Goal: Task Accomplishment & Management: Use online tool/utility

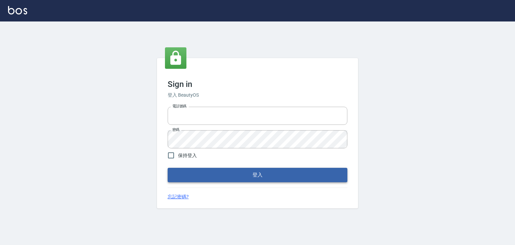
type input "6430581"
click at [210, 172] on button "登入" at bounding box center [258, 175] width 180 height 14
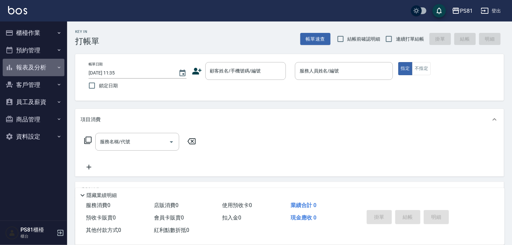
click at [19, 69] on button "報表及分析" at bounding box center [34, 67] width 62 height 17
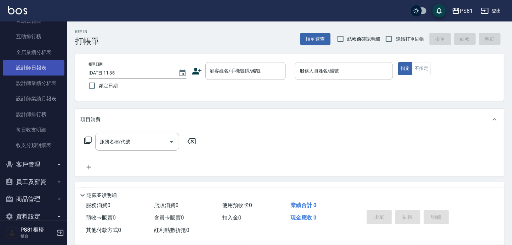
scroll to position [101, 0]
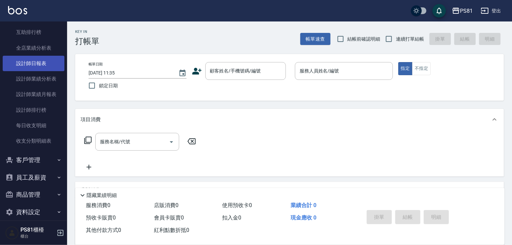
click at [40, 65] on link "設計師日報表" at bounding box center [34, 63] width 62 height 15
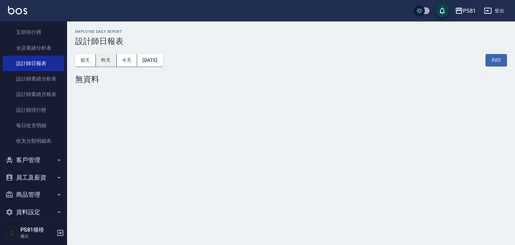
click at [103, 64] on button "昨天" at bounding box center [106, 60] width 21 height 12
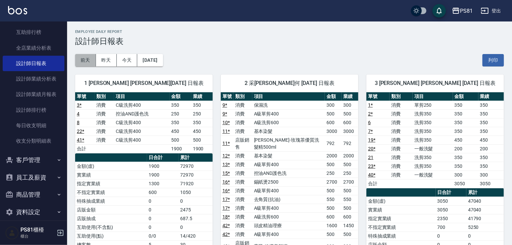
click at [85, 65] on button "前天" at bounding box center [85, 60] width 21 height 12
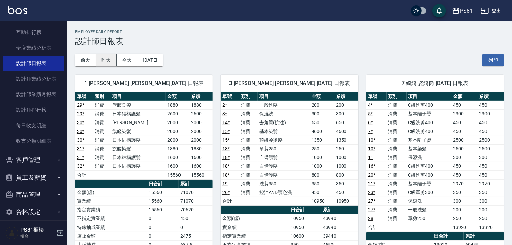
click at [111, 60] on button "昨天" at bounding box center [106, 60] width 21 height 12
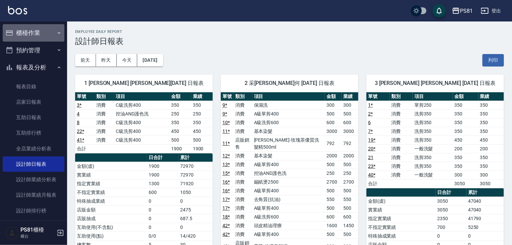
drag, startPoint x: 35, startPoint y: 41, endPoint x: 34, endPoint y: 38, distance: 3.5
click at [34, 38] on button "櫃檯作業" at bounding box center [34, 32] width 62 height 17
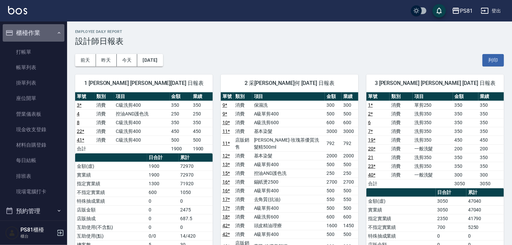
click at [34, 38] on button "櫃檯作業" at bounding box center [34, 32] width 62 height 17
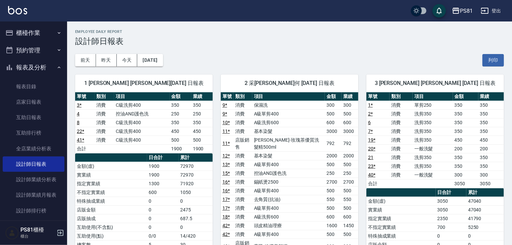
click at [40, 53] on button "預約管理" at bounding box center [34, 50] width 62 height 17
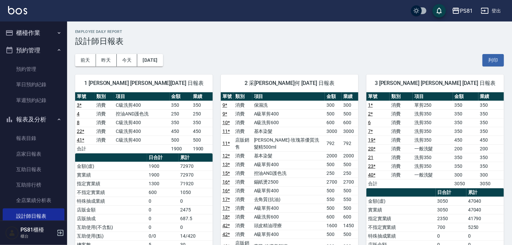
click at [36, 37] on button "櫃檯作業" at bounding box center [34, 32] width 62 height 17
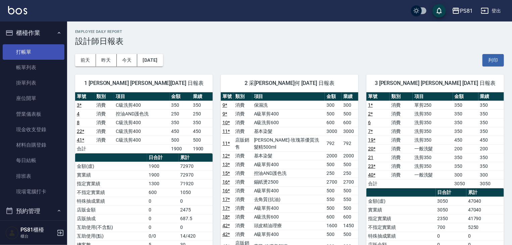
click at [41, 57] on link "打帳單" at bounding box center [34, 51] width 62 height 15
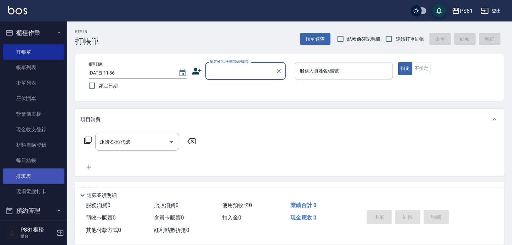
click at [36, 178] on link "排班表" at bounding box center [34, 175] width 62 height 15
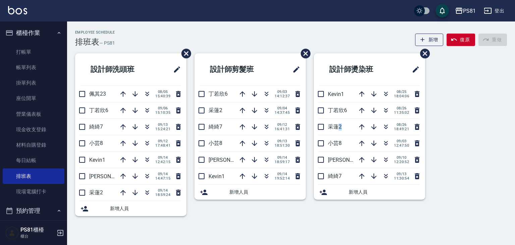
drag, startPoint x: 338, startPoint y: 128, endPoint x: 344, endPoint y: 127, distance: 6.2
click at [344, 127] on p "采蓮2" at bounding box center [341, 126] width 26 height 7
click at [345, 132] on li "[PERSON_NAME]2 [DATE] 18:49:21" at bounding box center [369, 127] width 111 height 16
click at [494, 153] on div "設計師洗頭班 佩其23 [DATE] 15:40:39 [PERSON_NAME]6 [DATE] 15:10:35 綺綺7 [DATE] 15:24:21 …" at bounding box center [287, 138] width 440 height 171
click at [16, 193] on link "現場電腦打卡" at bounding box center [34, 191] width 62 height 15
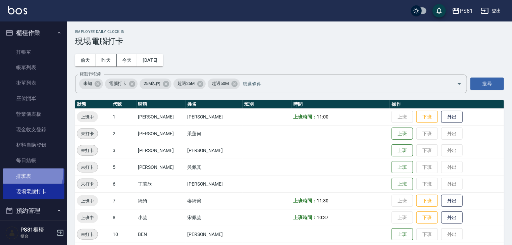
click at [21, 171] on link "排班表" at bounding box center [34, 175] width 62 height 15
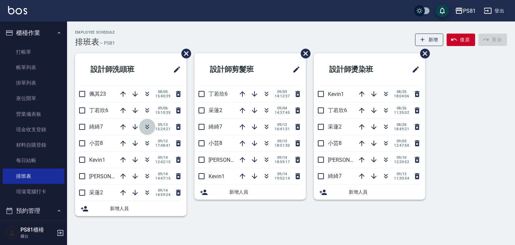
click at [149, 134] on button "button" at bounding box center [147, 127] width 16 height 16
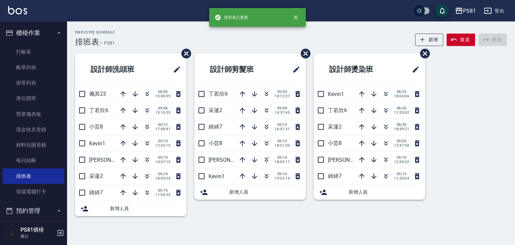
click at [169, 23] on div "Employee Schedule 排班表 — PS81 新增 復原 重做 設計師洗頭班 佩其23 [DATE] 15:40:39 [PERSON_NAME]…" at bounding box center [291, 123] width 448 height 205
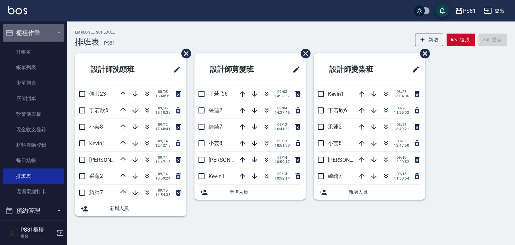
click at [55, 37] on button "櫃檯作業" at bounding box center [34, 32] width 62 height 17
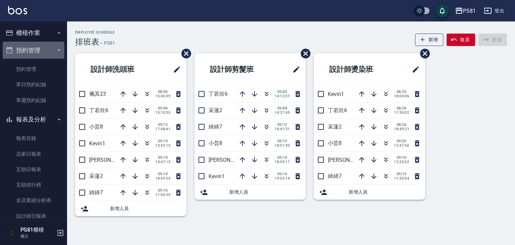
click at [48, 48] on button "預約管理" at bounding box center [34, 50] width 62 height 17
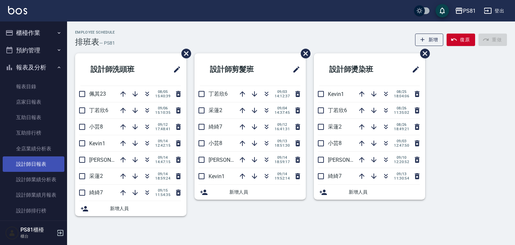
click at [43, 166] on link "設計師日報表" at bounding box center [34, 163] width 62 height 15
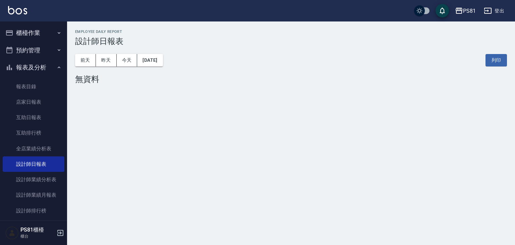
click at [109, 67] on div "[DATE] [DATE] [DATE] [DATE] 列印" at bounding box center [291, 60] width 432 height 29
click at [107, 58] on button "昨天" at bounding box center [106, 60] width 21 height 12
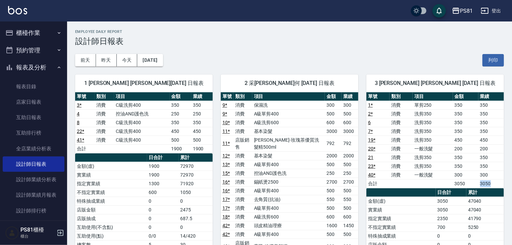
drag, startPoint x: 480, startPoint y: 181, endPoint x: 501, endPoint y: 182, distance: 21.1
click at [501, 182] on td "3050" at bounding box center [490, 183] width 25 height 9
click at [503, 178] on td "300" at bounding box center [490, 174] width 25 height 9
click at [27, 67] on button "報表及分析" at bounding box center [34, 67] width 62 height 17
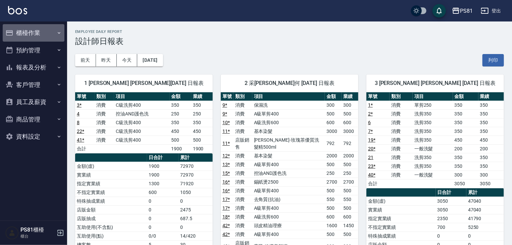
click at [40, 35] on button "櫃檯作業" at bounding box center [34, 32] width 62 height 17
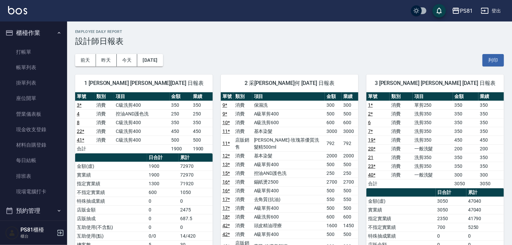
click at [40, 35] on button "櫃檯作業" at bounding box center [34, 32] width 62 height 17
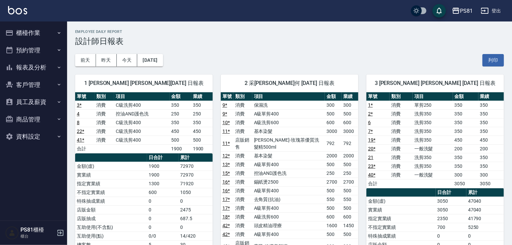
click at [28, 64] on button "報表及分析" at bounding box center [34, 67] width 62 height 17
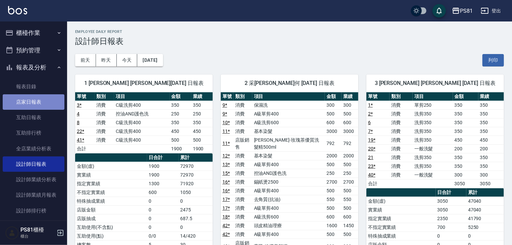
click at [47, 100] on link "店家日報表" at bounding box center [34, 101] width 62 height 15
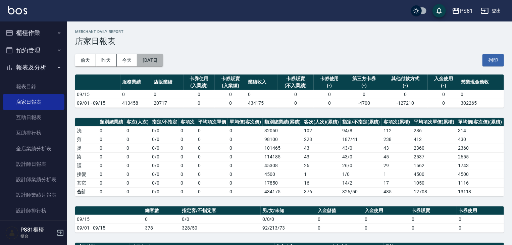
click at [163, 59] on button "[DATE]" at bounding box center [149, 60] width 25 height 12
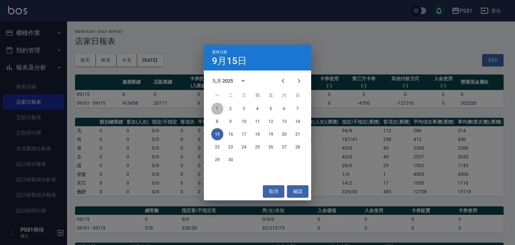
click at [217, 106] on button "1" at bounding box center [217, 109] width 12 height 12
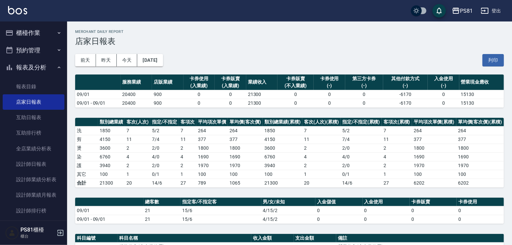
drag, startPoint x: 209, startPoint y: 166, endPoint x: 209, endPoint y: 159, distance: 7.1
click at [208, 164] on td "1970" at bounding box center [212, 165] width 32 height 9
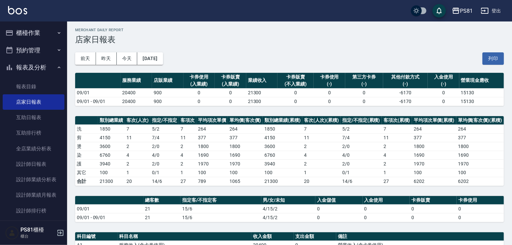
scroll to position [101, 0]
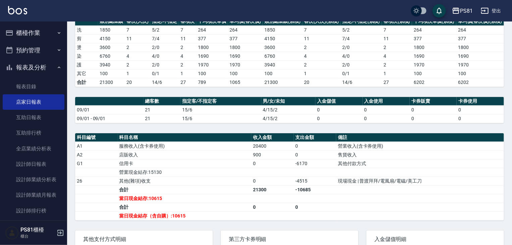
click at [276, 146] on td "20400" at bounding box center [272, 146] width 43 height 9
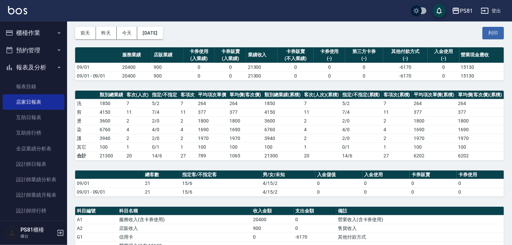
scroll to position [0, 0]
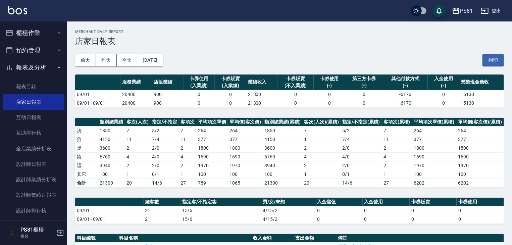
click at [158, 66] on div "[DATE] [DATE] [DATE] [DATE] 列印" at bounding box center [289, 60] width 429 height 29
click at [158, 65] on button "[DATE]" at bounding box center [149, 60] width 25 height 12
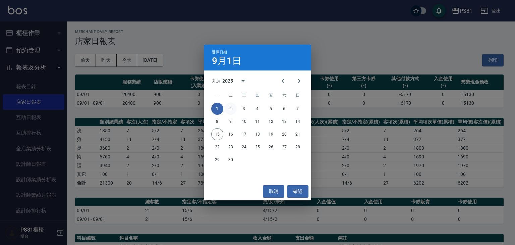
click at [233, 109] on button "2" at bounding box center [231, 109] width 12 height 12
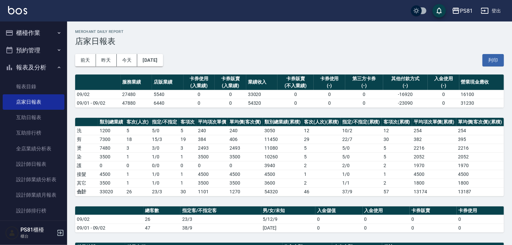
click at [295, 143] on td "11450" at bounding box center [283, 139] width 40 height 9
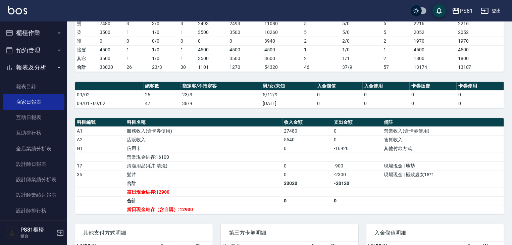
scroll to position [134, 0]
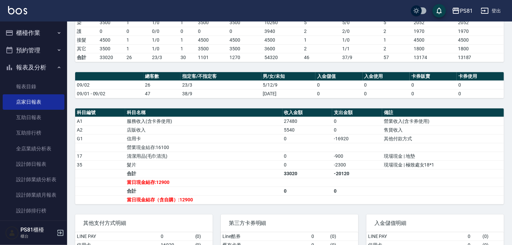
click at [239, 155] on td "清潔用品(毛巾清洗)" at bounding box center [203, 156] width 157 height 9
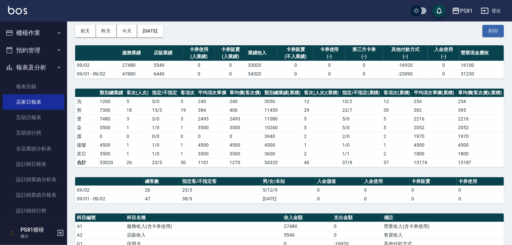
scroll to position [0, 0]
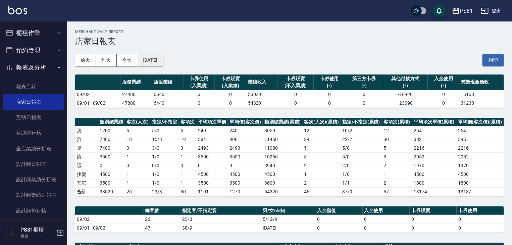
click at [163, 58] on button "[DATE]" at bounding box center [149, 60] width 25 height 12
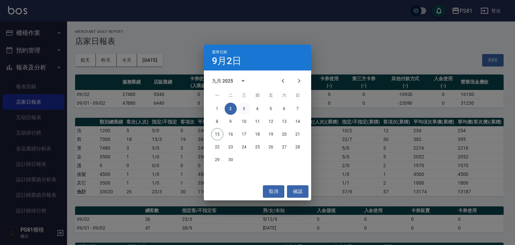
click at [249, 109] on button "3" at bounding box center [244, 109] width 12 height 12
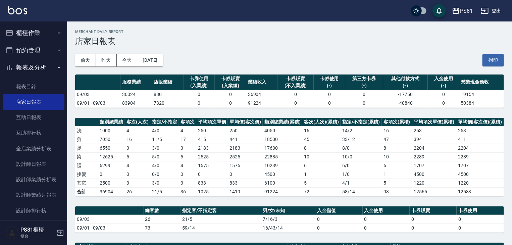
click at [250, 191] on td "1419" at bounding box center [245, 191] width 35 height 9
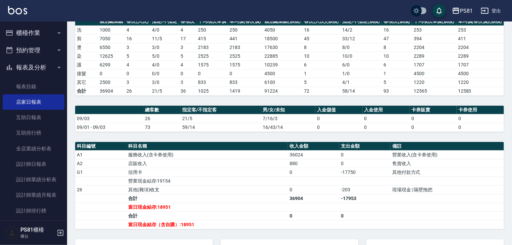
scroll to position [134, 0]
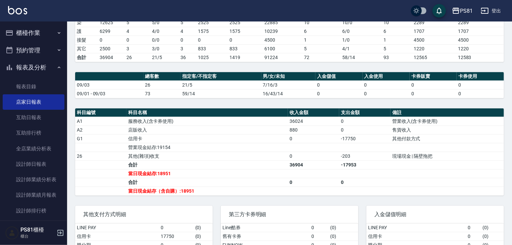
click at [164, 111] on th "科目名稱" at bounding box center [206, 112] width 161 height 9
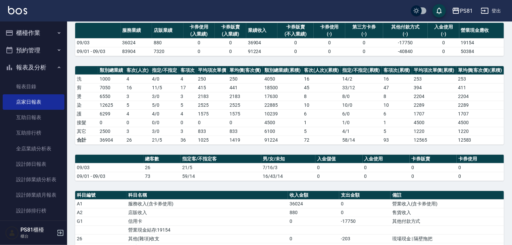
scroll to position [0, 0]
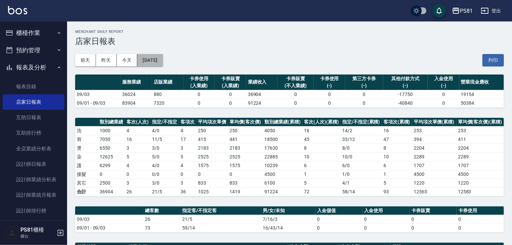
click at [154, 63] on button "[DATE]" at bounding box center [149, 60] width 25 height 12
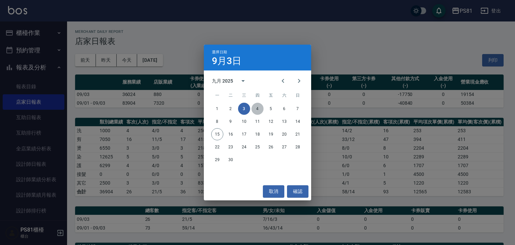
click at [260, 108] on button "4" at bounding box center [258, 109] width 12 height 12
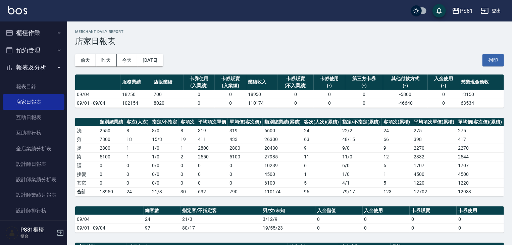
click at [329, 124] on th "客次(人次)(累積)" at bounding box center [321, 122] width 38 height 9
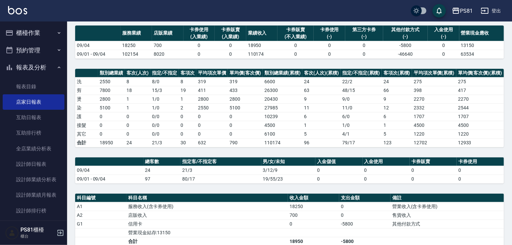
scroll to position [101, 0]
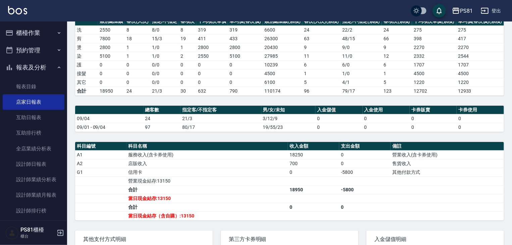
click at [285, 168] on td "信用卡" at bounding box center [206, 172] width 161 height 9
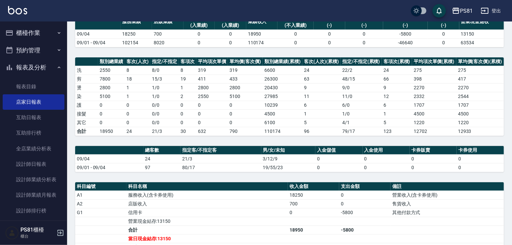
scroll to position [0, 0]
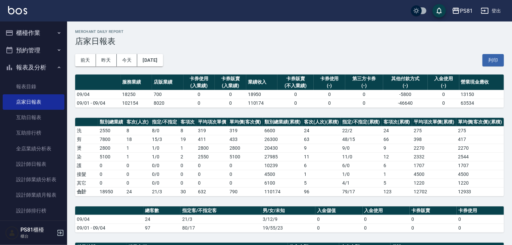
click at [146, 67] on div "[DATE] [DATE] [DATE] [DATE] 列印" at bounding box center [289, 60] width 429 height 29
click at [150, 62] on button "[DATE]" at bounding box center [149, 60] width 25 height 12
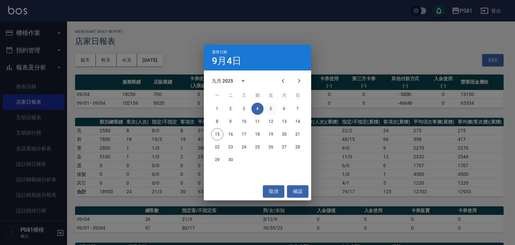
click at [274, 108] on button "5" at bounding box center [271, 109] width 12 height 12
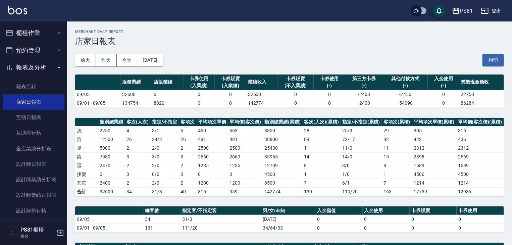
click at [213, 133] on td "450" at bounding box center [212, 130] width 32 height 9
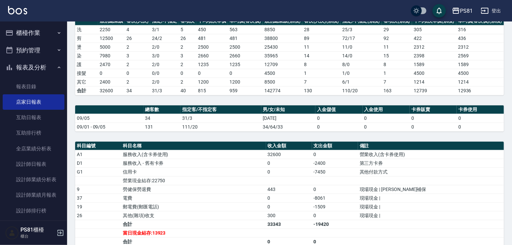
scroll to position [134, 0]
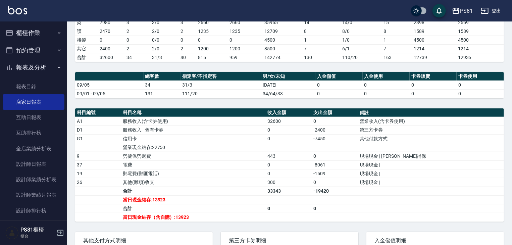
click at [226, 117] on td "服務收入(含卡券使用)" at bounding box center [193, 121] width 145 height 9
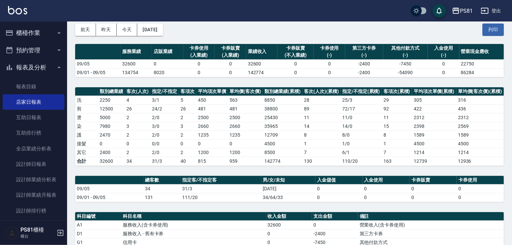
scroll to position [0, 0]
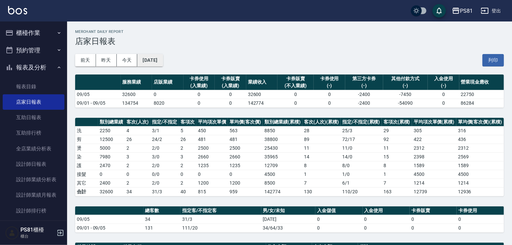
click at [163, 56] on button "[DATE]" at bounding box center [149, 60] width 25 height 12
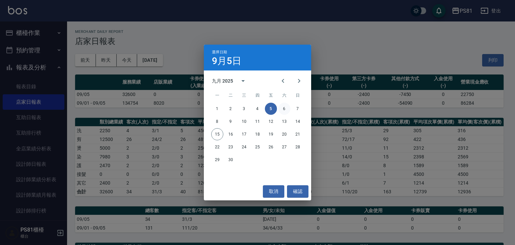
click at [283, 109] on button "6" at bounding box center [284, 109] width 12 height 12
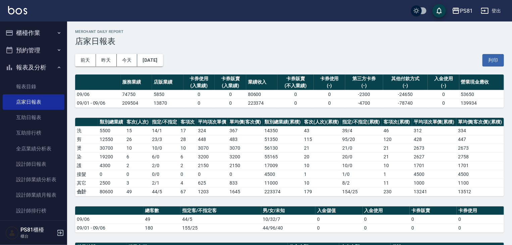
click at [234, 151] on td "3070" at bounding box center [245, 148] width 35 height 9
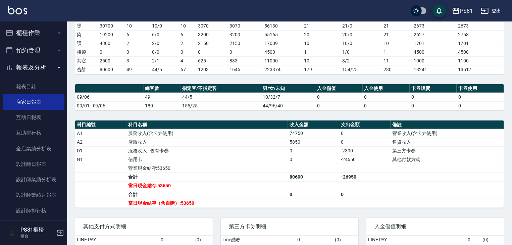
scroll to position [134, 0]
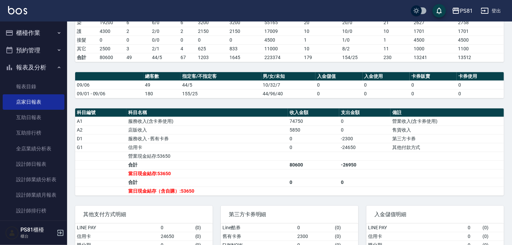
click at [180, 121] on td "服務收入(含卡券使用)" at bounding box center [206, 121] width 161 height 9
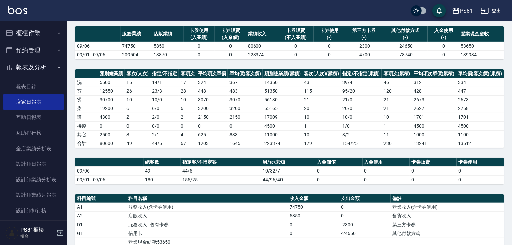
scroll to position [0, 0]
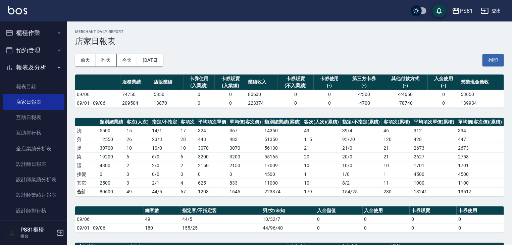
click at [164, 51] on div "[DATE] [DATE] [DATE] [DATE] 列印" at bounding box center [289, 60] width 429 height 29
click at [163, 61] on button "[DATE]" at bounding box center [149, 60] width 25 height 12
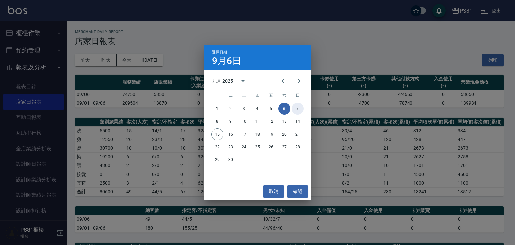
click at [296, 110] on button "7" at bounding box center [298, 109] width 12 height 12
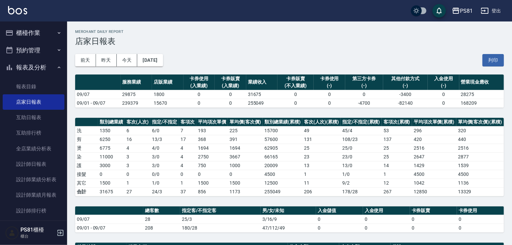
click at [265, 196] on div "PS81 [DATE] 店家日報表 列印時間： [DATE][PHONE_NUMBER]:33 Merchant Daily Report 店家日報表 [DA…" at bounding box center [289, 219] width 445 height 396
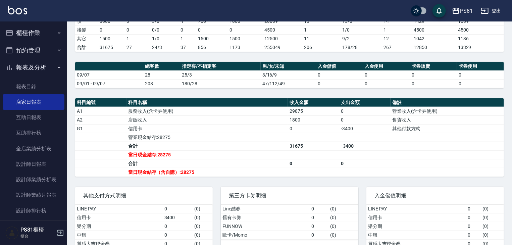
scroll to position [134, 0]
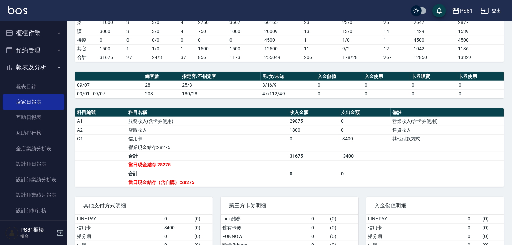
click at [325, 147] on td "a dense table" at bounding box center [313, 147] width 51 height 9
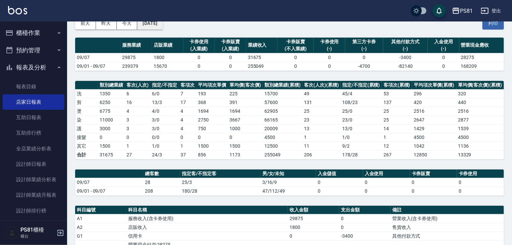
scroll to position [0, 0]
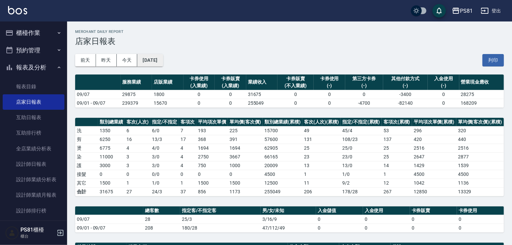
click at [150, 56] on button "[DATE]" at bounding box center [149, 60] width 25 height 12
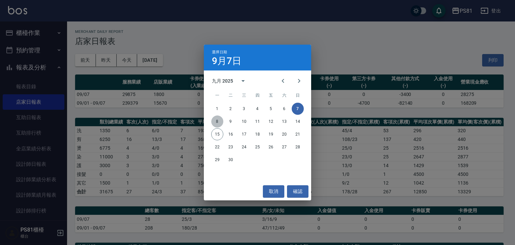
click at [220, 120] on button "8" at bounding box center [217, 121] width 12 height 12
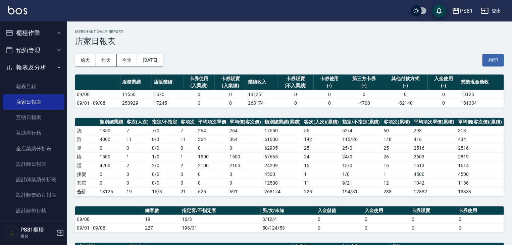
click at [320, 130] on td "56" at bounding box center [321, 130] width 38 height 9
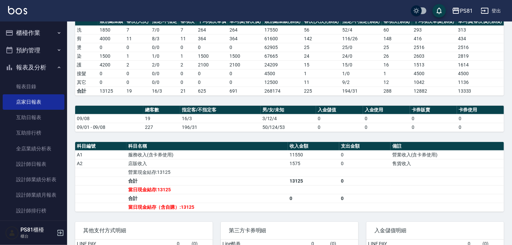
scroll to position [134, 0]
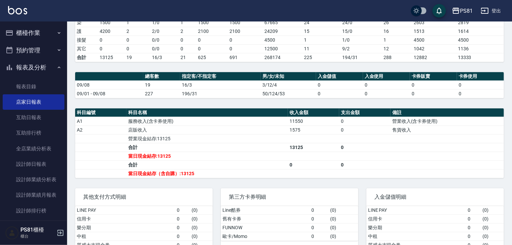
click at [311, 139] on td "a dense table" at bounding box center [313, 138] width 51 height 9
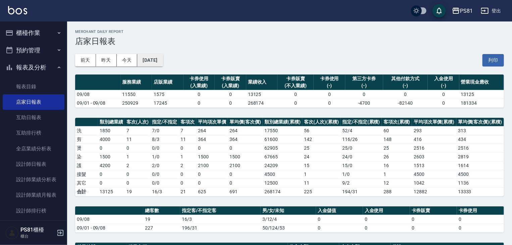
click at [163, 57] on button "[DATE]" at bounding box center [149, 60] width 25 height 12
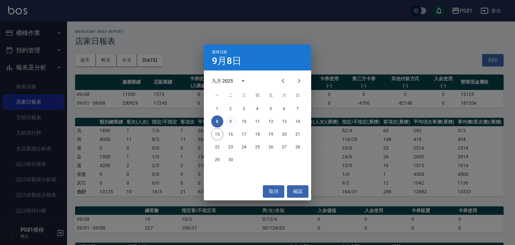
click at [233, 120] on button "9" at bounding box center [231, 121] width 12 height 12
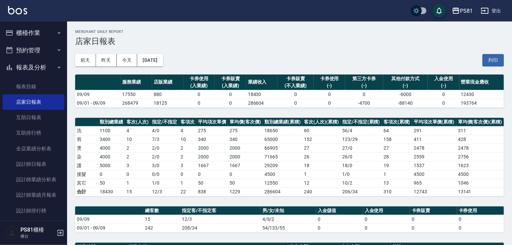
click at [346, 156] on td "26 / 0" at bounding box center [361, 156] width 41 height 9
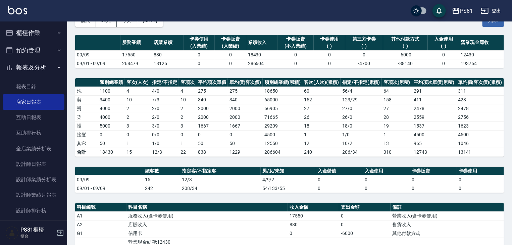
scroll to position [101, 0]
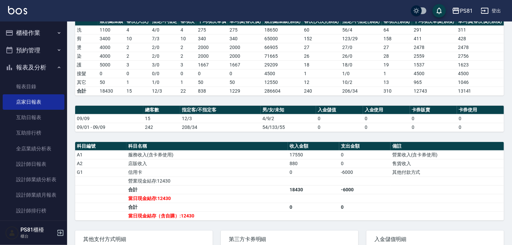
click at [258, 119] on td "12/3" at bounding box center [220, 118] width 81 height 9
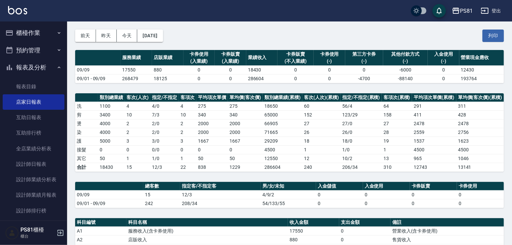
scroll to position [0, 0]
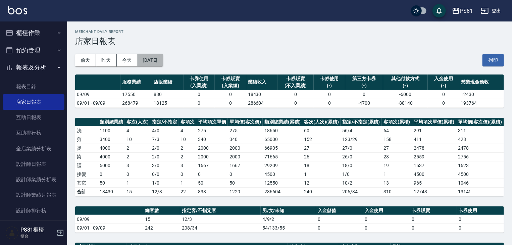
click at [160, 61] on button "[DATE]" at bounding box center [149, 60] width 25 height 12
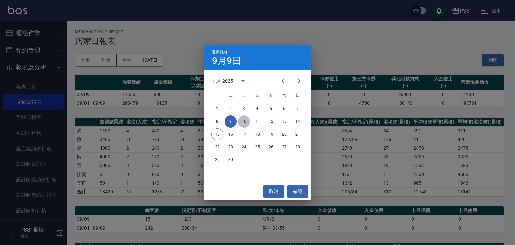
click at [247, 123] on button "10" at bounding box center [244, 121] width 12 height 12
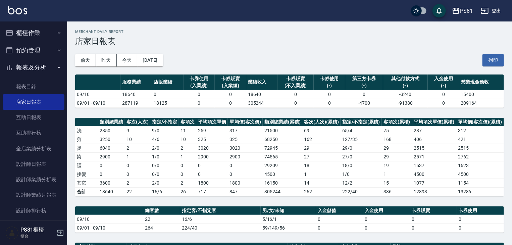
click at [249, 135] on td "325" at bounding box center [245, 139] width 35 height 9
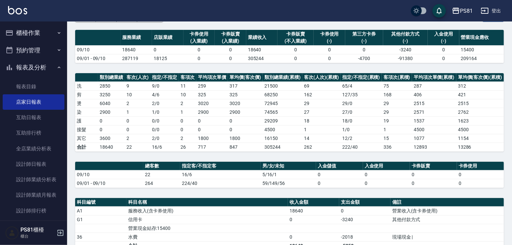
scroll to position [101, 0]
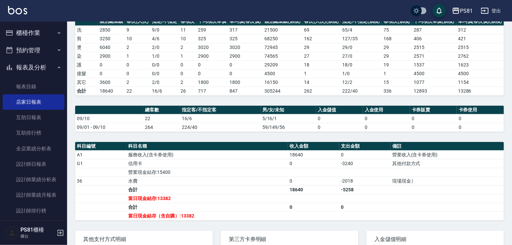
click at [154, 102] on div "PS81 [DATE] 店家日報表 列印時間： [DATE][PHONE_NUMBER]:36 Merchant Daily Report 店家日報表 [DA…" at bounding box center [289, 119] width 445 height 396
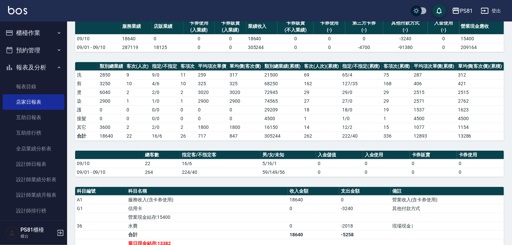
scroll to position [0, 0]
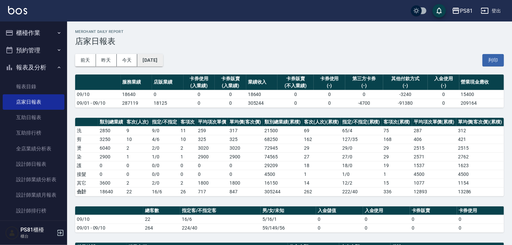
click at [161, 62] on button "[DATE]" at bounding box center [149, 60] width 25 height 12
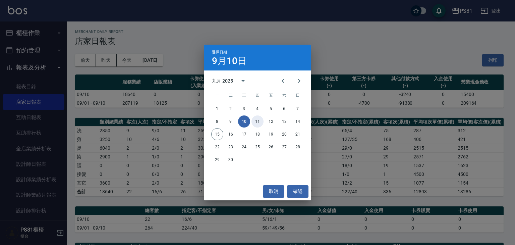
drag, startPoint x: 258, startPoint y: 117, endPoint x: 281, endPoint y: 146, distance: 36.9
click at [258, 117] on button "11" at bounding box center [258, 121] width 12 height 12
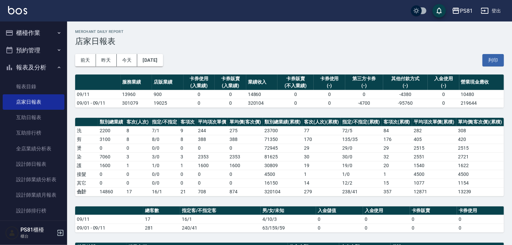
click at [305, 153] on td "30" at bounding box center [321, 156] width 38 height 9
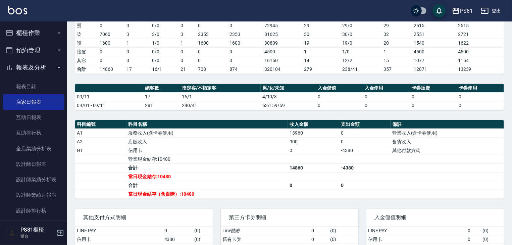
scroll to position [134, 0]
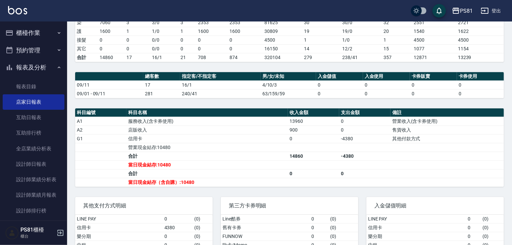
click at [216, 96] on td "240/41" at bounding box center [220, 93] width 81 height 9
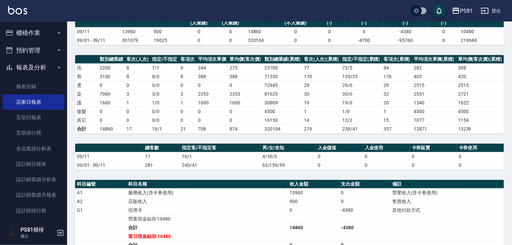
scroll to position [0, 0]
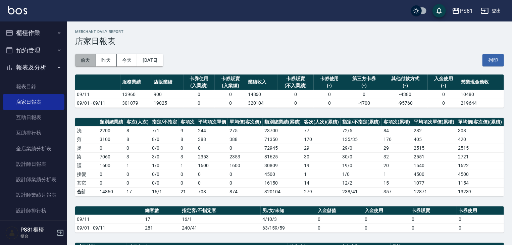
click at [93, 56] on button "前天" at bounding box center [85, 60] width 21 height 12
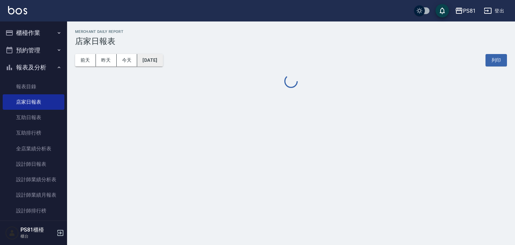
click at [157, 63] on button "[DATE]" at bounding box center [149, 60] width 25 height 12
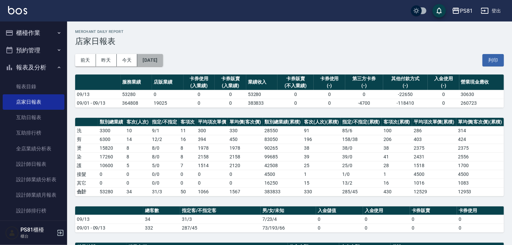
click at [163, 58] on button "[DATE]" at bounding box center [149, 60] width 25 height 12
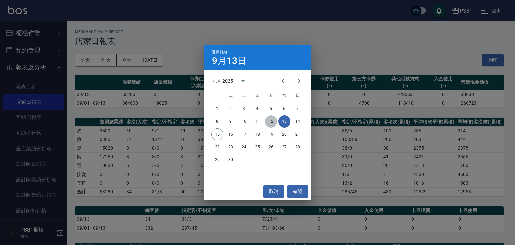
click at [270, 121] on button "12" at bounding box center [271, 121] width 12 height 12
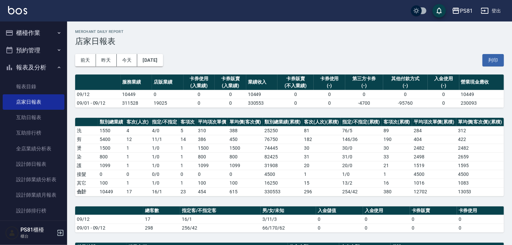
click at [252, 164] on td "1099" at bounding box center [245, 165] width 35 height 9
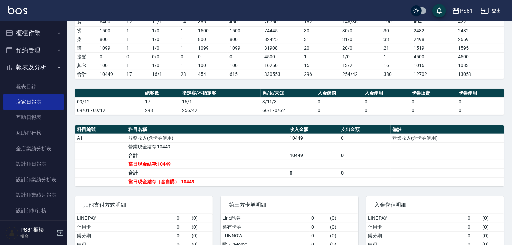
scroll to position [134, 0]
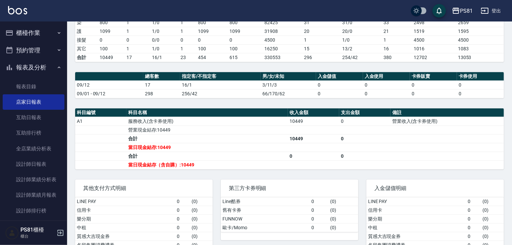
click at [232, 92] on td "256/42" at bounding box center [220, 93] width 81 height 9
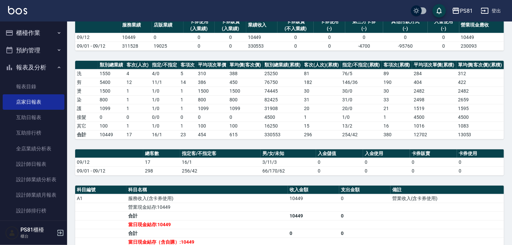
scroll to position [0, 0]
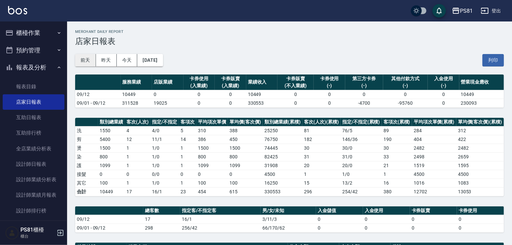
click at [92, 58] on button "前天" at bounding box center [85, 60] width 21 height 12
click at [319, 193] on td "330" at bounding box center [321, 191] width 38 height 9
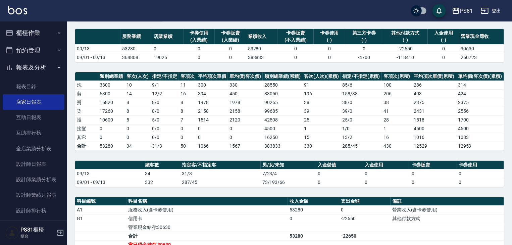
scroll to position [101, 0]
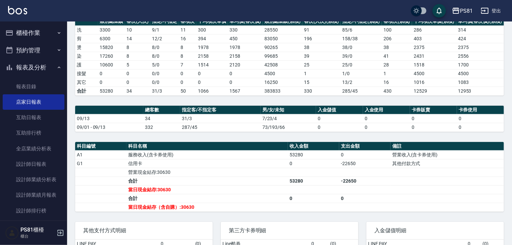
click at [253, 159] on td "信用卡" at bounding box center [206, 163] width 161 height 9
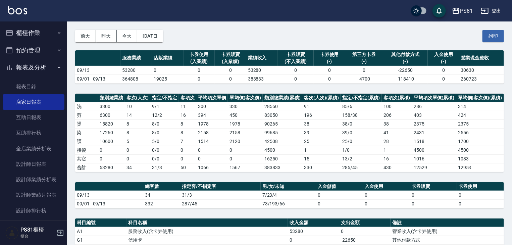
scroll to position [0, 0]
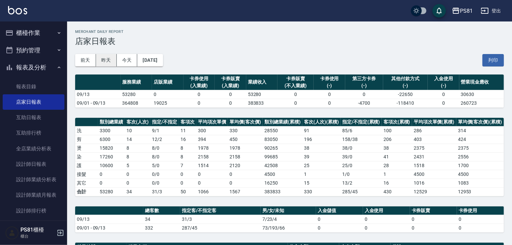
click at [106, 58] on button "昨天" at bounding box center [106, 60] width 21 height 12
click at [281, 130] on td "32050" at bounding box center [283, 130] width 40 height 9
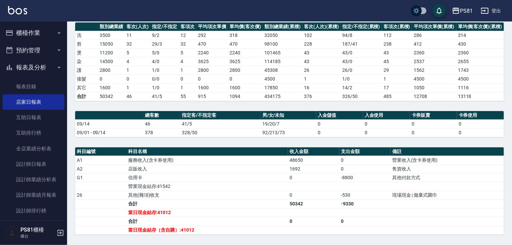
scroll to position [101, 0]
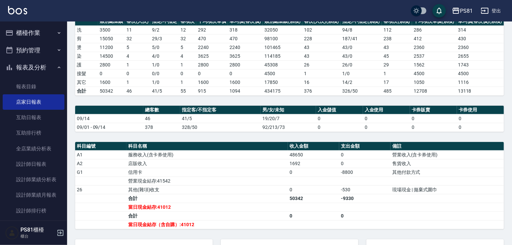
click at [44, 66] on button "報表及分析" at bounding box center [34, 67] width 62 height 17
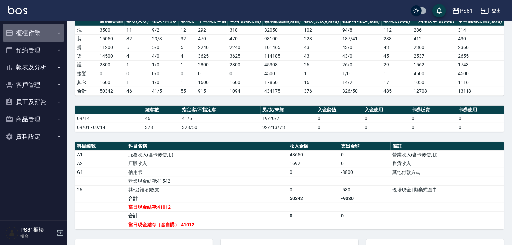
click at [37, 34] on button "櫃檯作業" at bounding box center [34, 32] width 62 height 17
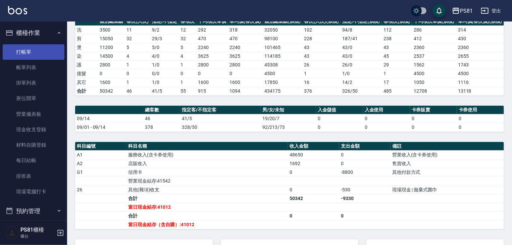
click at [34, 47] on link "打帳單" at bounding box center [34, 51] width 62 height 15
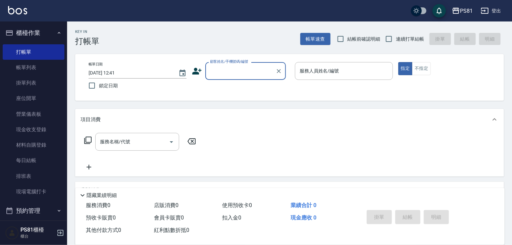
click at [134, 42] on div "Key In 打帳單 帳單速查 結帳前確認明細 連續打單結帳 掛單 結帳 明細" at bounding box center [285, 33] width 437 height 24
click at [411, 39] on span "連續打單結帳" at bounding box center [410, 39] width 28 height 7
click at [396, 39] on input "連續打單結帳" at bounding box center [389, 39] width 14 height 14
checkbox input "true"
